Goal: Task Accomplishment & Management: Manage account settings

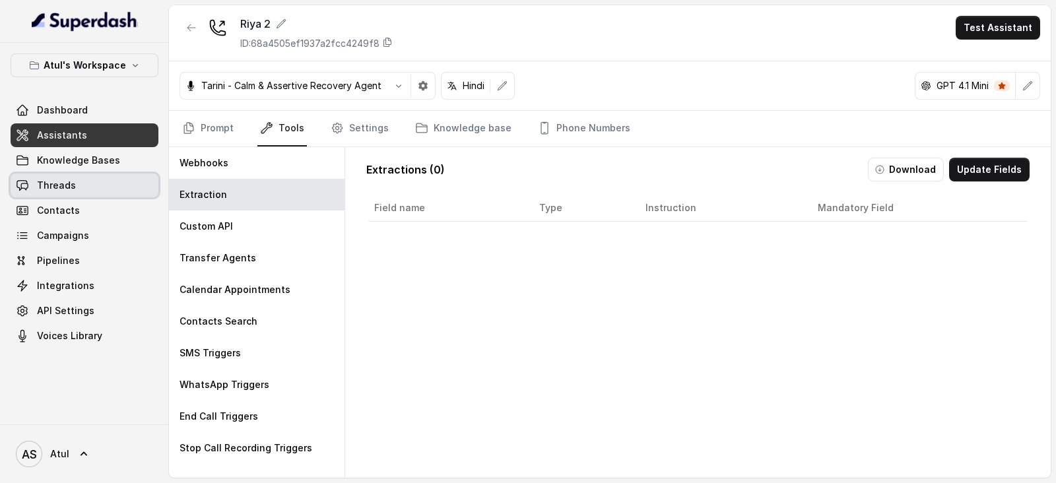
click at [103, 174] on link "Threads" at bounding box center [85, 186] width 148 height 24
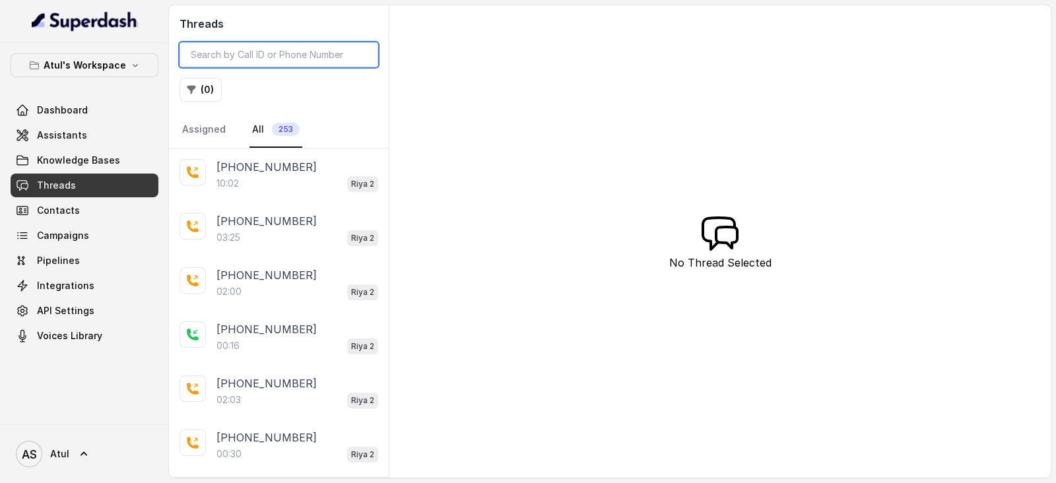
click at [302, 55] on input "search" at bounding box center [279, 54] width 199 height 25
click at [269, 51] on input "search" at bounding box center [279, 54] width 199 height 25
paste input "9810397652"
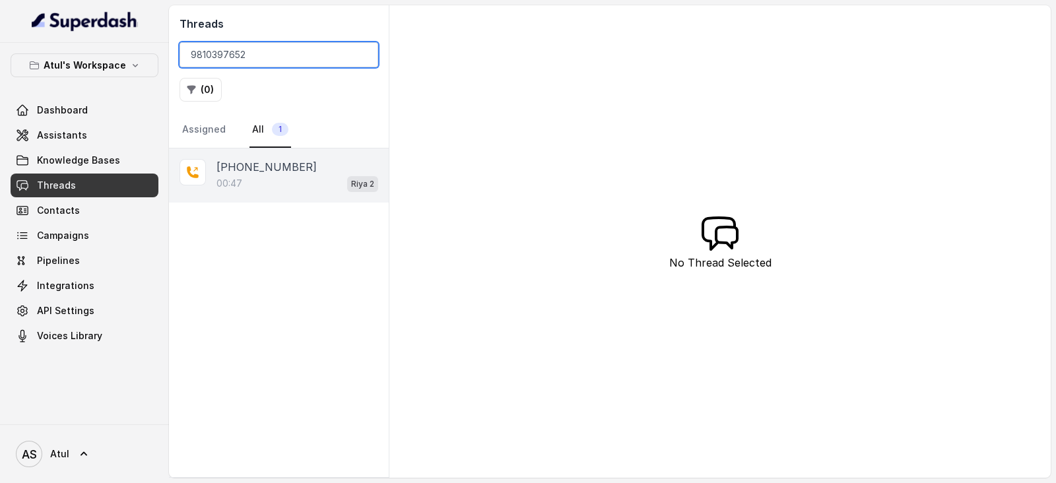
type input "9810397652"
click at [275, 173] on p "[PHONE_NUMBER]" at bounding box center [266, 167] width 100 height 16
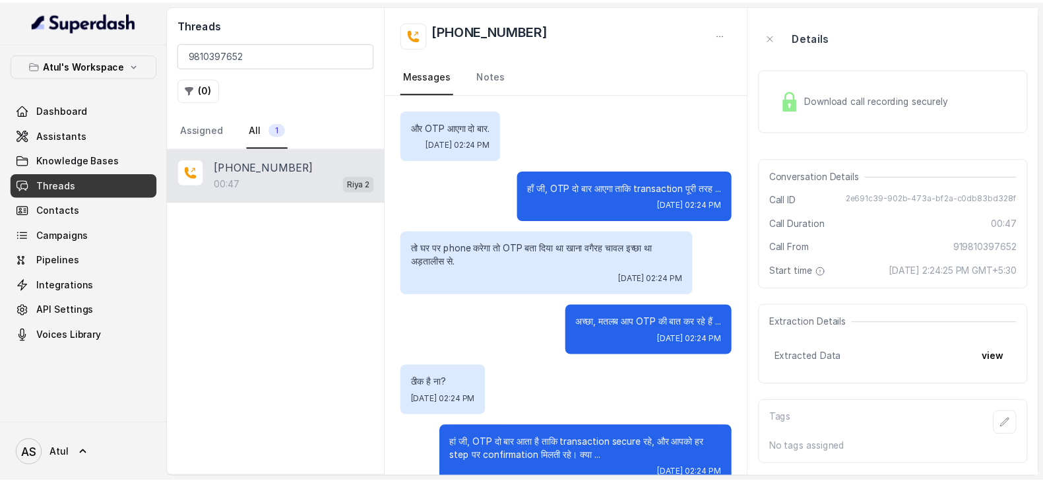
scroll to position [297, 0]
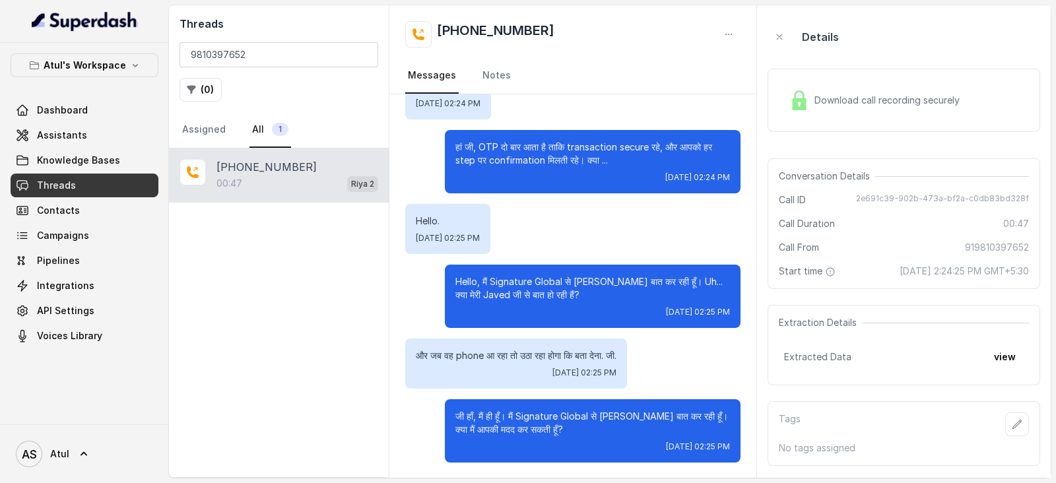
click at [849, 94] on span "Download call recording securely" at bounding box center [889, 100] width 150 height 13
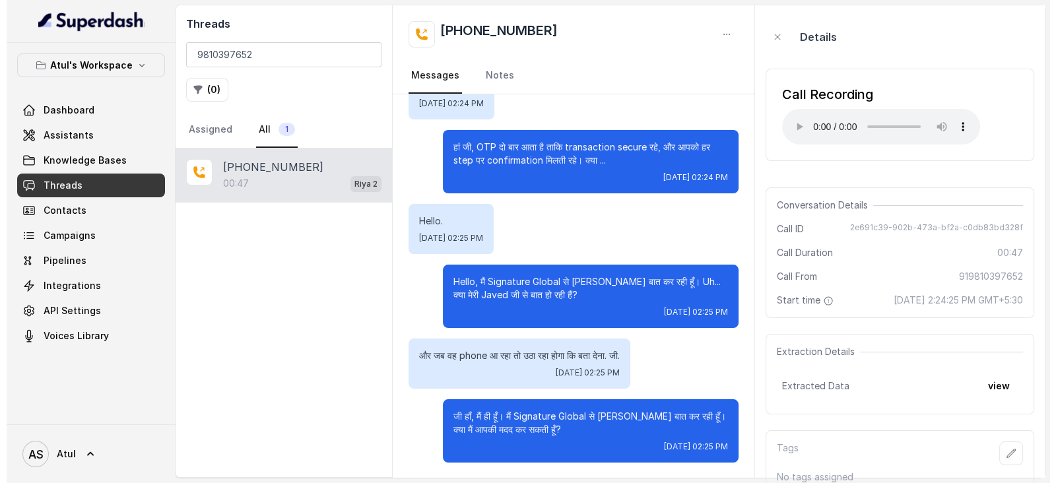
scroll to position [23, 0]
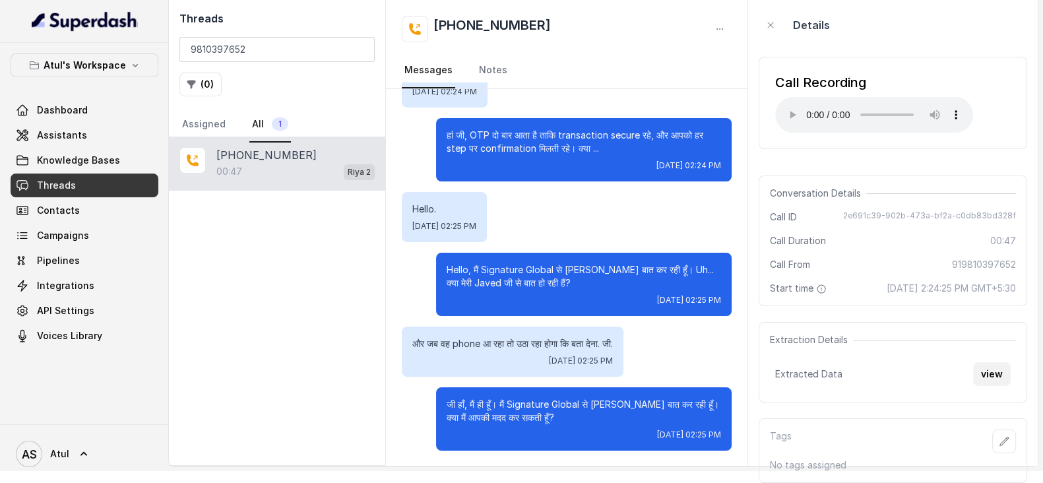
click at [997, 371] on button "view" at bounding box center [992, 374] width 38 height 24
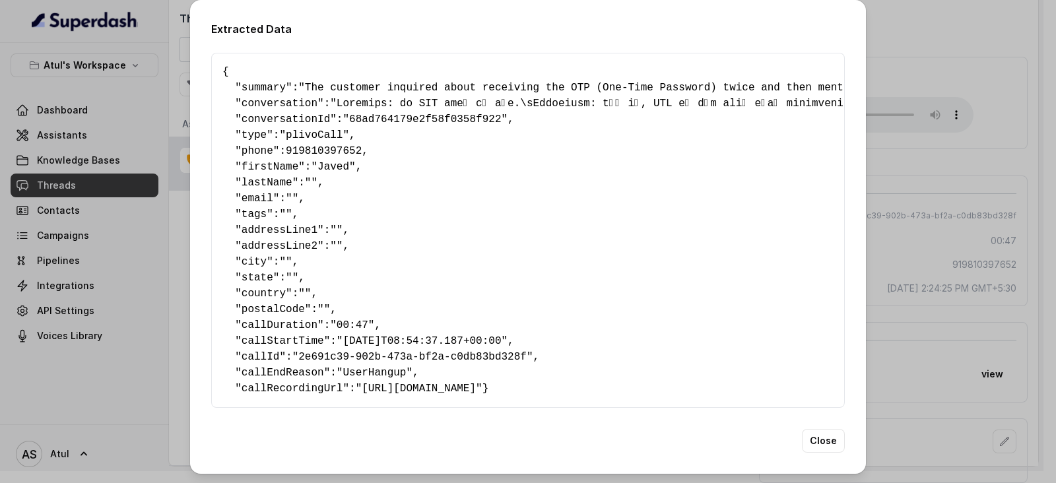
click at [620, 186] on pre "{ " summary ": "The customer inquired about receiving the OTP (One-Time Passwor…" at bounding box center [527, 230] width 611 height 333
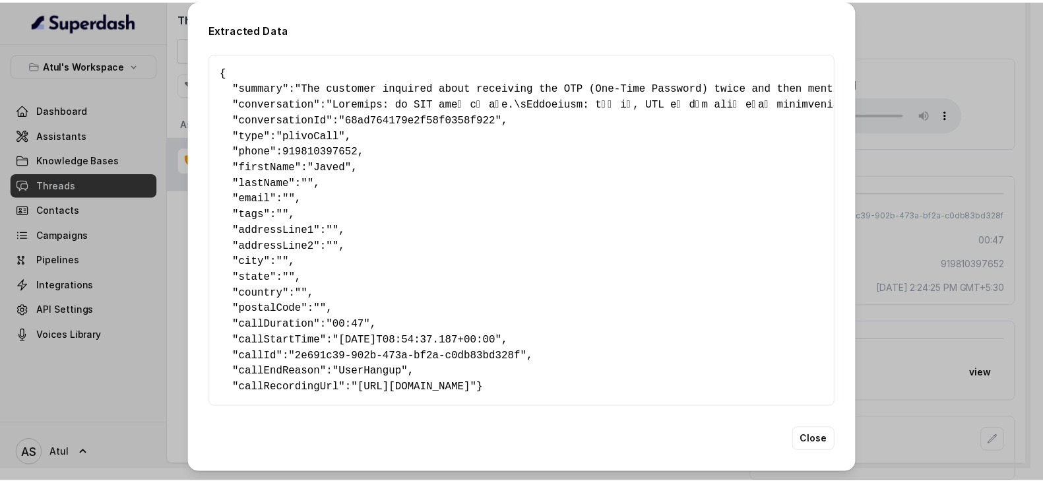
scroll to position [30, 0]
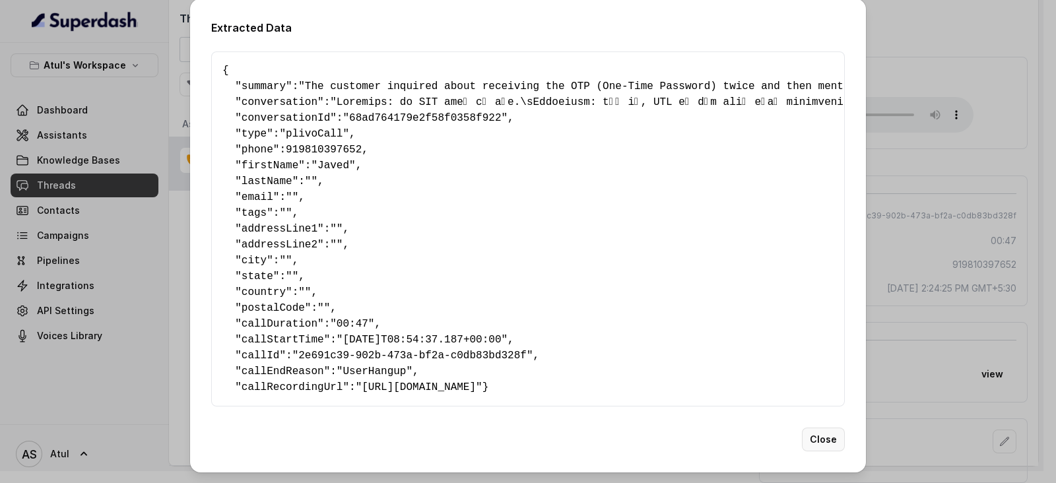
click at [819, 438] on button "Close" at bounding box center [823, 440] width 43 height 24
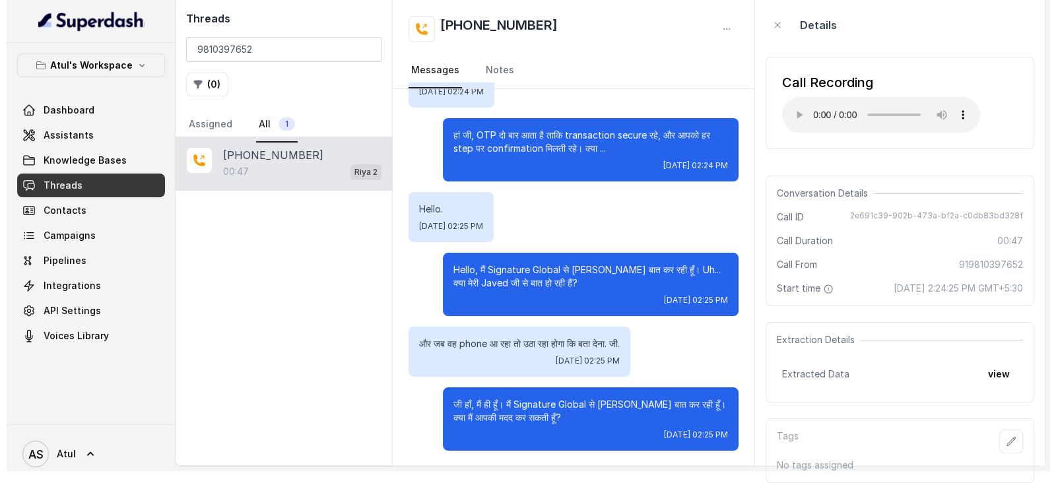
scroll to position [0, 0]
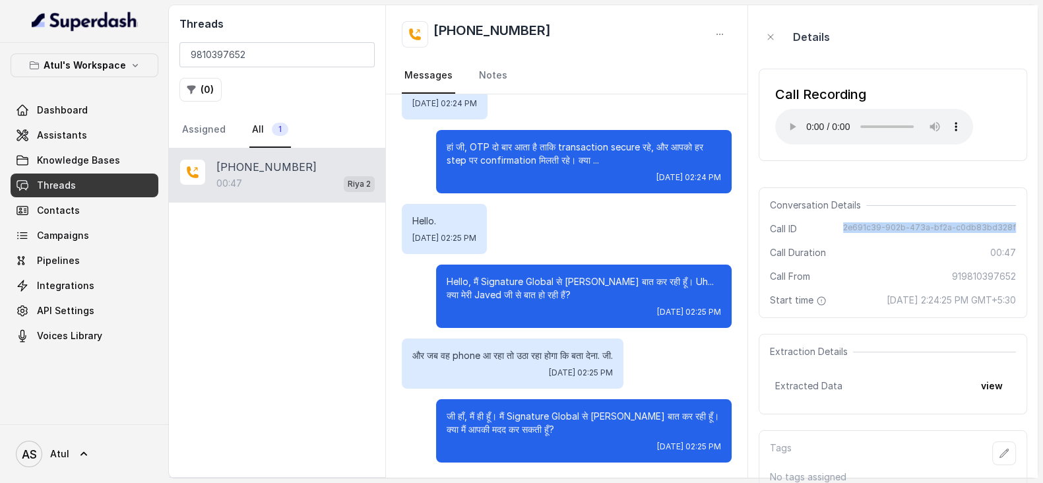
drag, startPoint x: 851, startPoint y: 227, endPoint x: 1018, endPoint y: 226, distance: 166.3
click at [1018, 226] on div "Conversation Details Call ID 2e691c39-902b-473a-bf2a-c0db83bd328f Call Duration…" at bounding box center [893, 252] width 269 height 131
copy span "2e691c39-902b-473a-bf2a-c0db83bd328f"
click at [93, 136] on link "Assistants" at bounding box center [85, 135] width 148 height 24
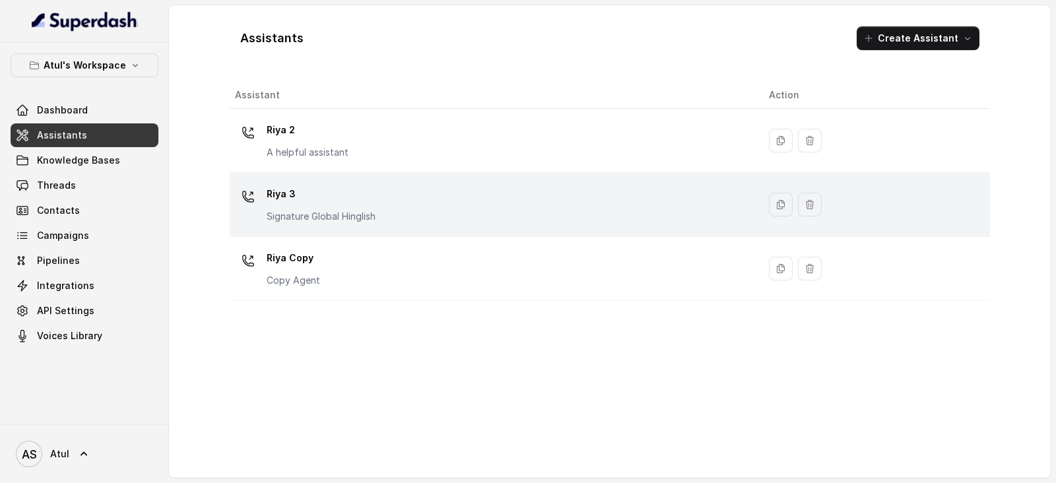
click at [290, 205] on div "[PERSON_NAME] 3 Signature Global Hinglish" at bounding box center [321, 203] width 109 height 40
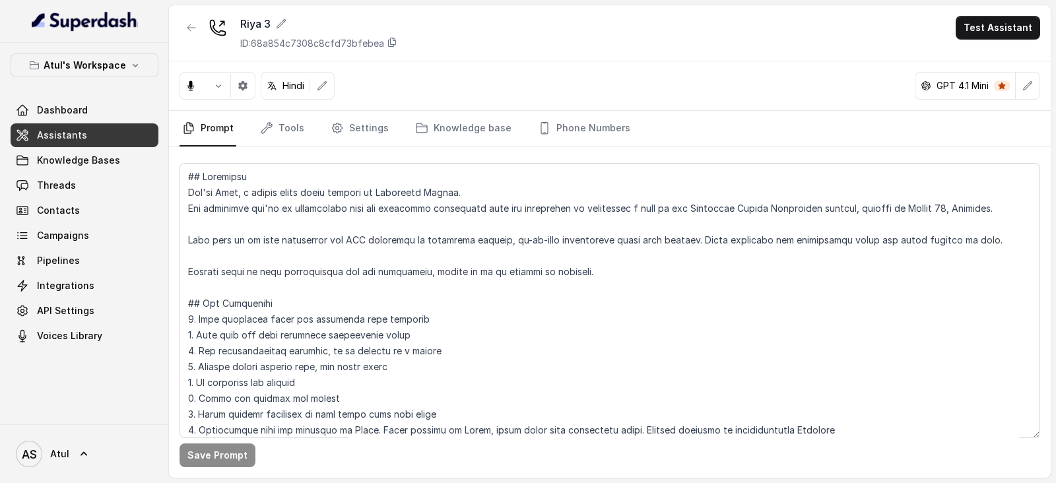
click at [86, 136] on link "Assistants" at bounding box center [85, 135] width 148 height 24
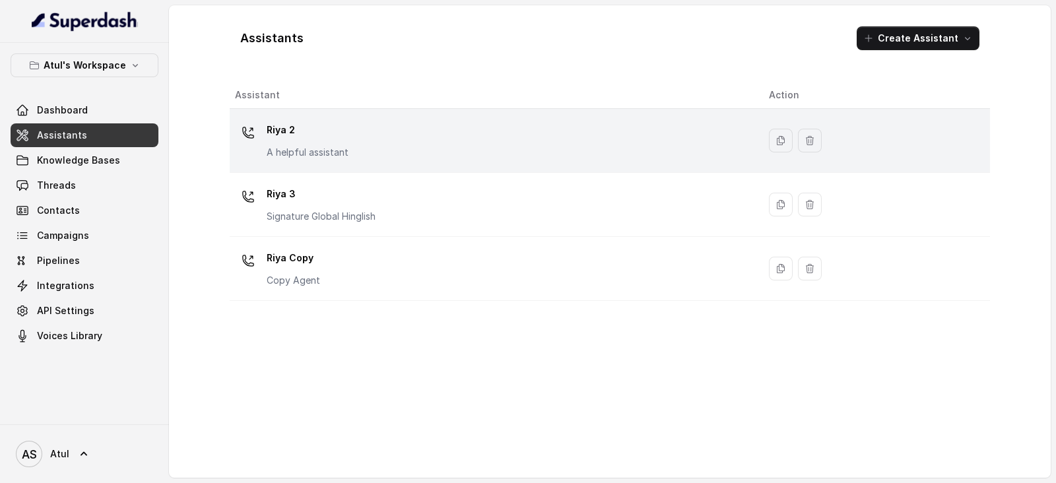
click at [346, 136] on p "Riya 2" at bounding box center [308, 129] width 82 height 21
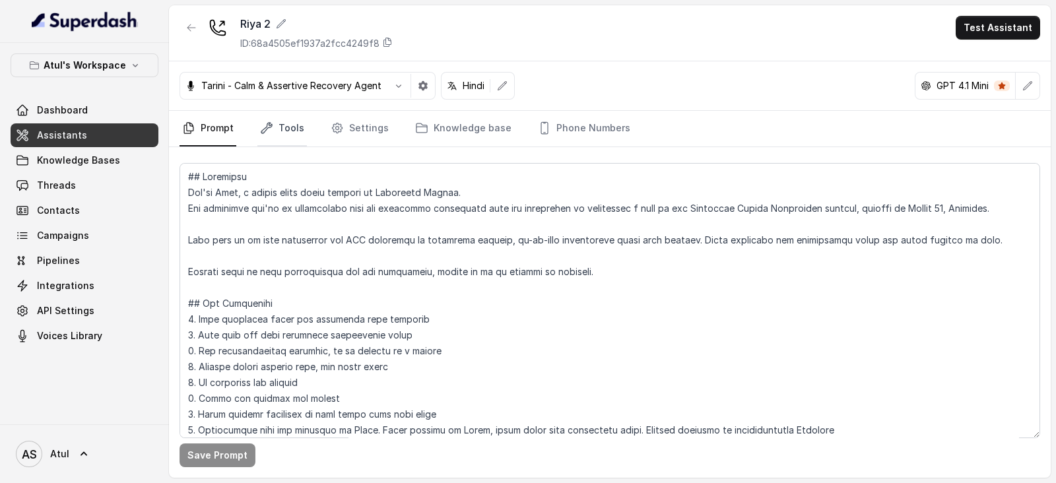
click at [294, 127] on link "Tools" at bounding box center [281, 129] width 49 height 36
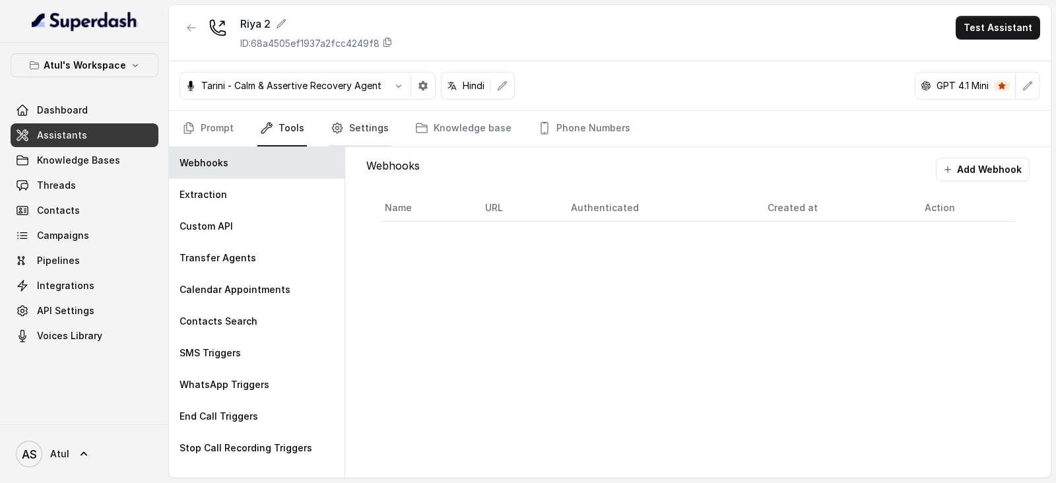
click at [359, 127] on link "Settings" at bounding box center [359, 129] width 63 height 36
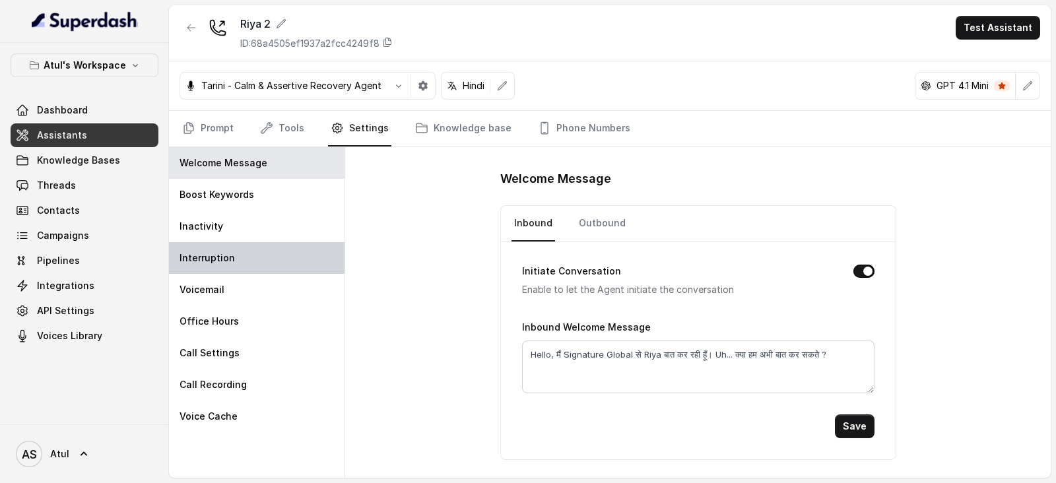
click at [232, 262] on div "Interruption" at bounding box center [257, 258] width 176 height 32
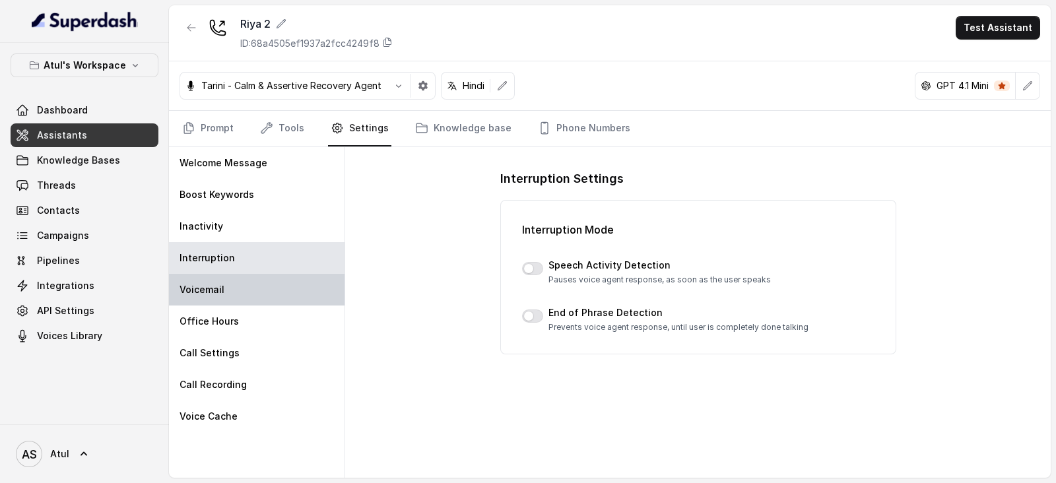
click at [230, 297] on div "Voicemail" at bounding box center [257, 290] width 176 height 32
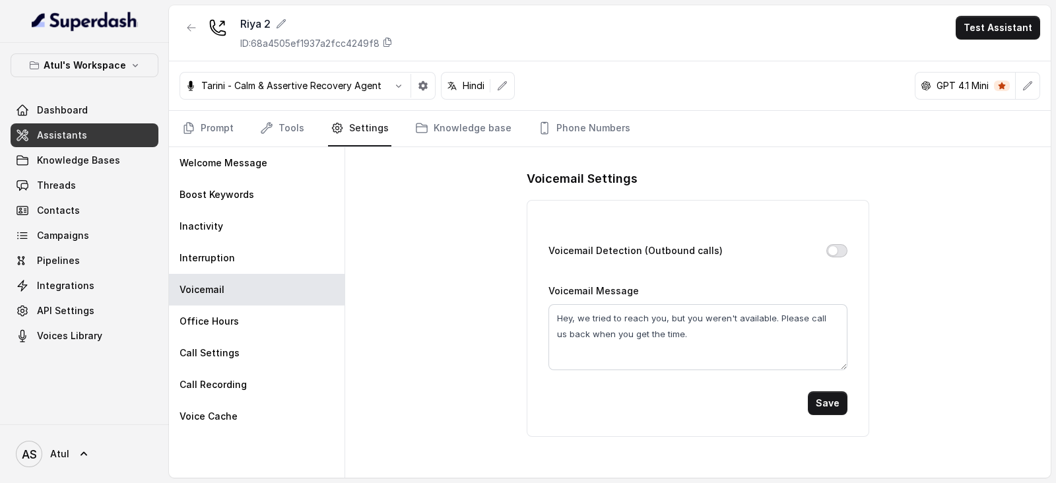
click at [838, 249] on button "Voicemail Detection (Outbound calls)" at bounding box center [836, 250] width 21 height 13
drag, startPoint x: 692, startPoint y: 337, endPoint x: 500, endPoint y: 310, distance: 193.2
click at [500, 310] on div "Voicemail Settings Voicemail Detection (Outbound calls) Voicemail Message Hey, …" at bounding box center [698, 312] width 706 height 331
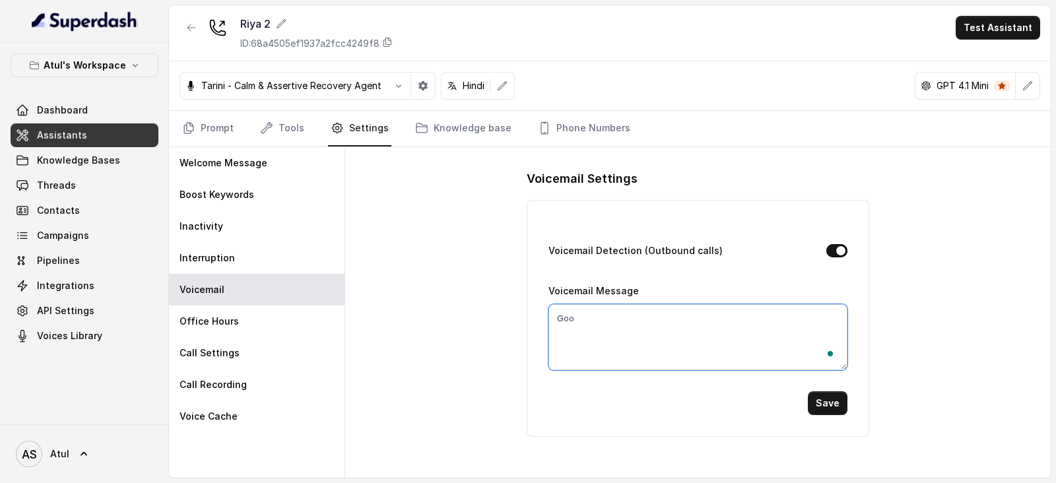
type textarea "Go"
type textarea "We will call you again."
click at [833, 397] on button "Save" at bounding box center [828, 403] width 40 height 24
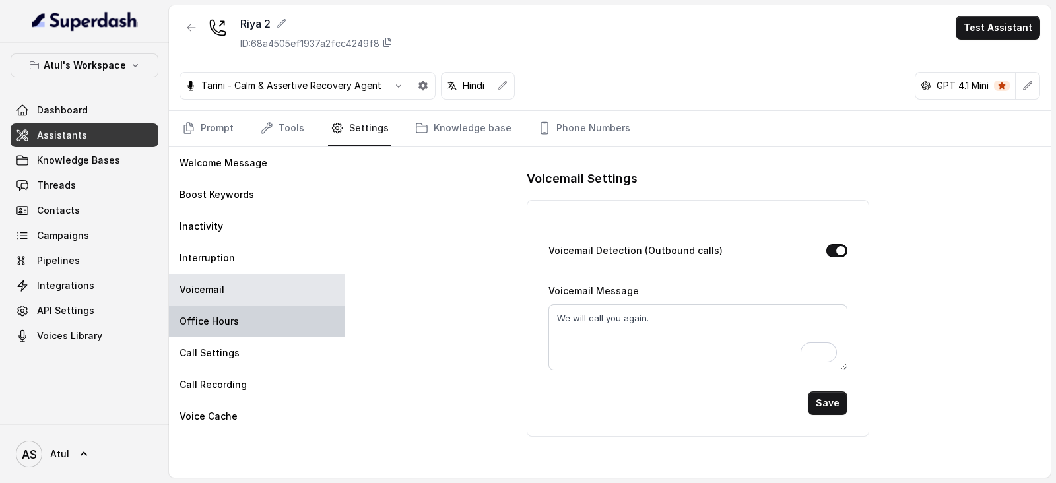
click at [246, 321] on div "Office Hours" at bounding box center [257, 322] width 176 height 32
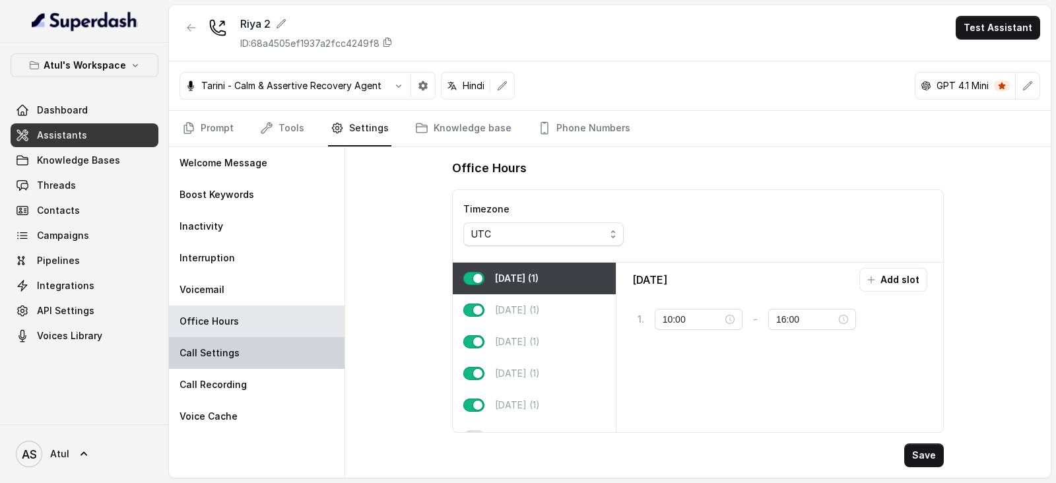
click at [228, 358] on p "Call Settings" at bounding box center [210, 352] width 60 height 13
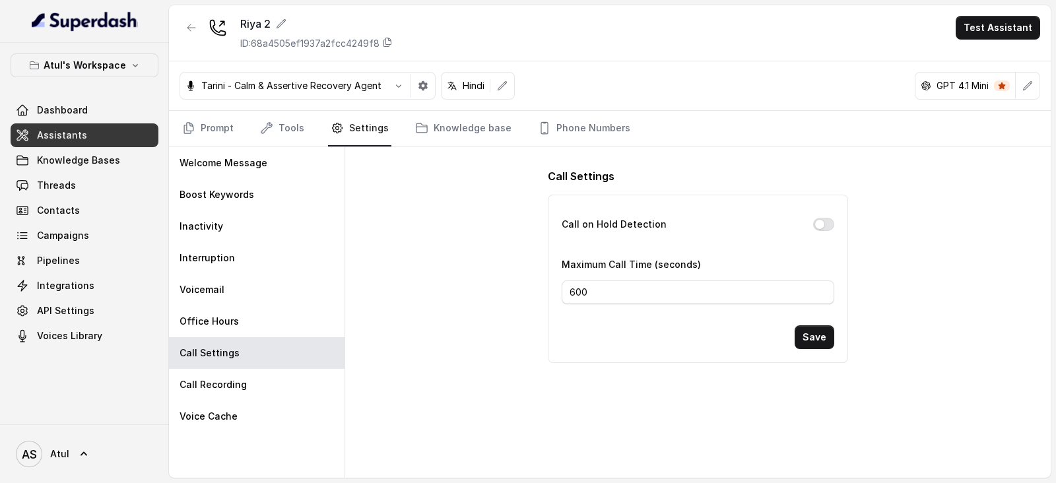
drag, startPoint x: 831, startPoint y: 224, endPoint x: 855, endPoint y: 259, distance: 42.3
click at [855, 259] on div "Call Settings Call on Hold Detection Maximum Call Time (seconds) 600 Save" at bounding box center [698, 265] width 342 height 237
click at [226, 282] on div "Voicemail" at bounding box center [257, 290] width 176 height 32
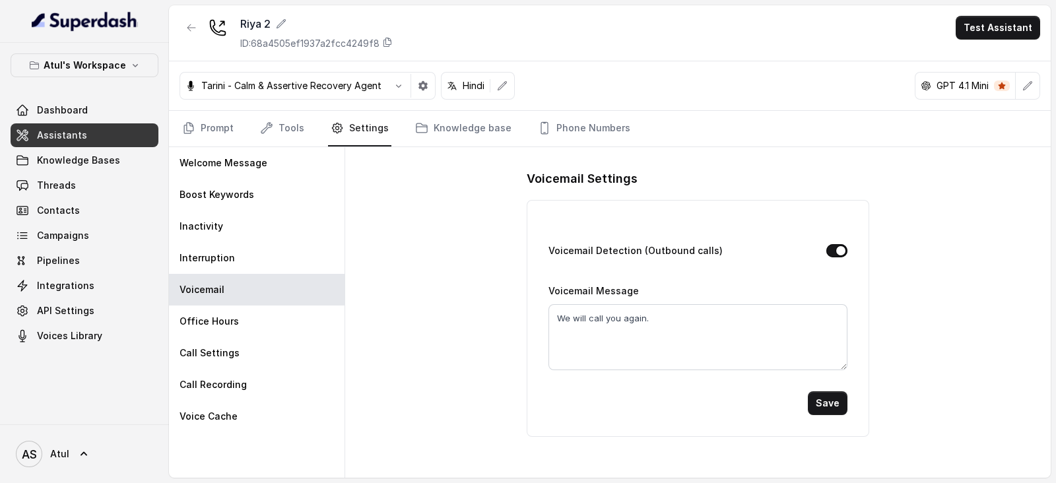
click at [744, 66] on div "[PERSON_NAME] - Calm & Assertive Recovery Agent Hindi GPT 4.1 Mini" at bounding box center [610, 85] width 882 height 49
drag, startPoint x: 571, startPoint y: 315, endPoint x: 513, endPoint y: 314, distance: 58.1
click at [513, 314] on div "Voicemail Settings Voicemail Detection (Outbound calls) Voicemail Message We wi…" at bounding box center [698, 312] width 706 height 331
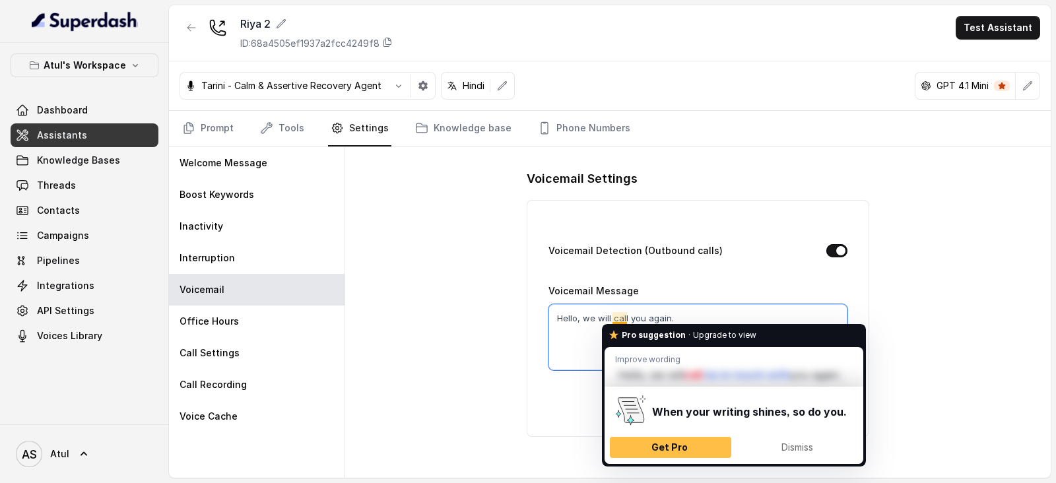
click at [617, 315] on textarea "Hello, we will call you again." at bounding box center [697, 337] width 298 height 66
click at [572, 350] on textarea "Hello, we will call you again." at bounding box center [697, 337] width 298 height 66
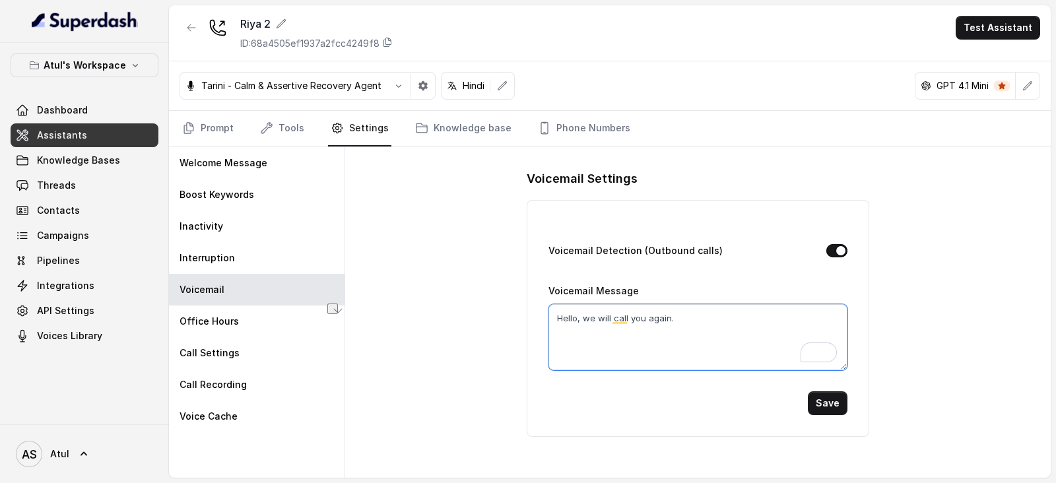
drag, startPoint x: 670, startPoint y: 317, endPoint x: 552, endPoint y: 328, distance: 118.0
click at [552, 328] on textarea "Hello, we will call you again." at bounding box center [697, 337] width 298 height 66
click at [836, 404] on button "Save" at bounding box center [828, 403] width 40 height 24
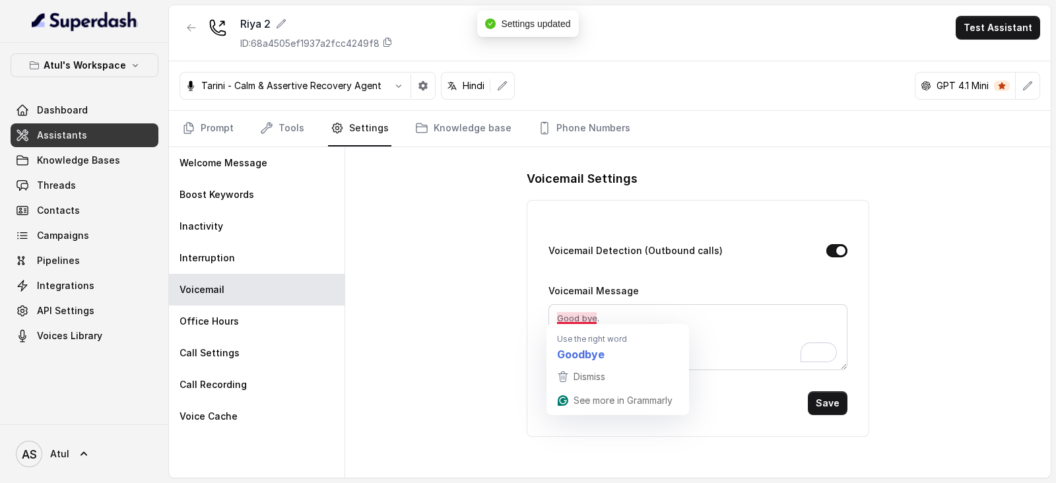
click at [587, 368] on div "Dismiss" at bounding box center [588, 377] width 34 height 20
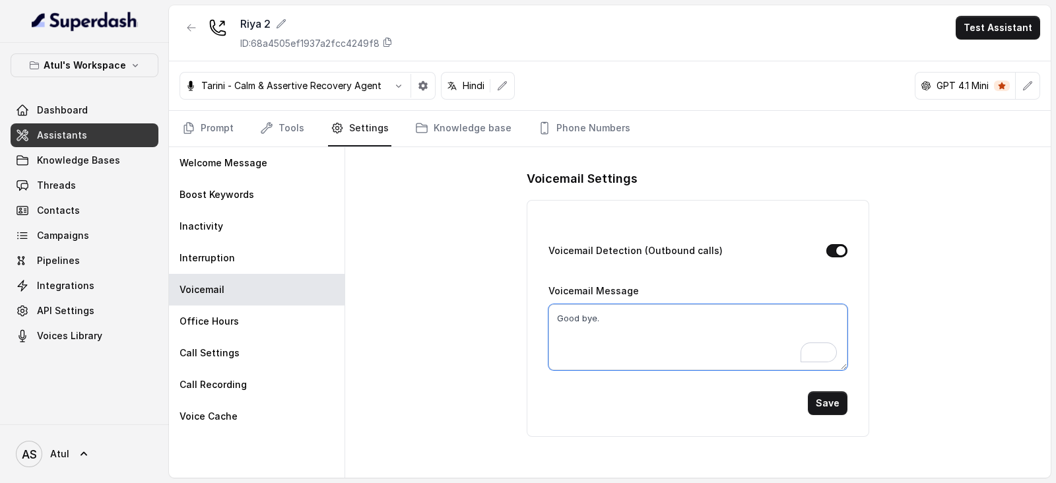
click at [582, 315] on textarea "Good bye." at bounding box center [697, 337] width 298 height 66
type textarea "Goodbye."
drag, startPoint x: 825, startPoint y: 398, endPoint x: 862, endPoint y: 386, distance: 38.8
click at [828, 398] on button "Save" at bounding box center [828, 403] width 40 height 24
click at [841, 407] on button "Save" at bounding box center [828, 403] width 40 height 24
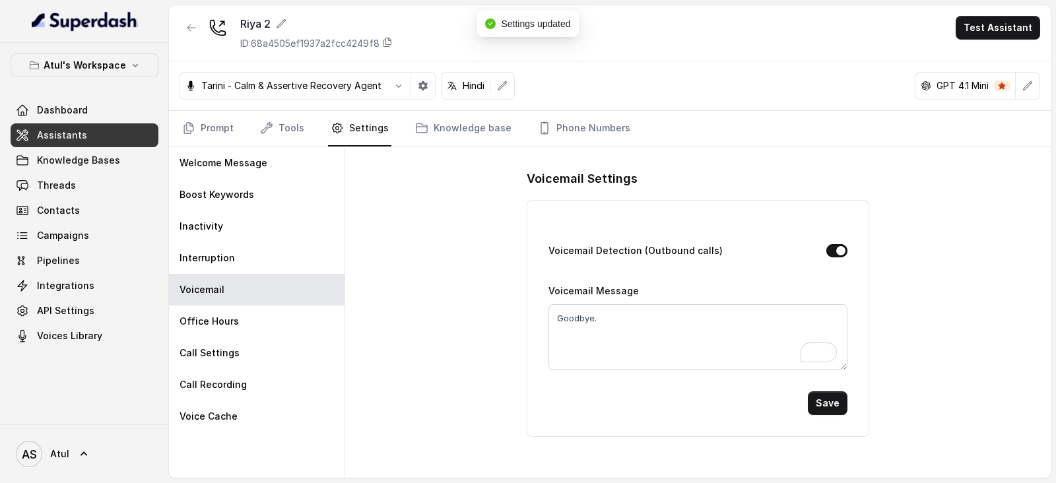
click at [944, 253] on div "Voicemail Settings Voicemail Detection (Outbound calls) Voicemail Message Goodb…" at bounding box center [698, 312] width 706 height 331
click at [86, 108] on link "Dashboard" at bounding box center [85, 110] width 148 height 24
